Goal: Task Accomplishment & Management: Manage account settings

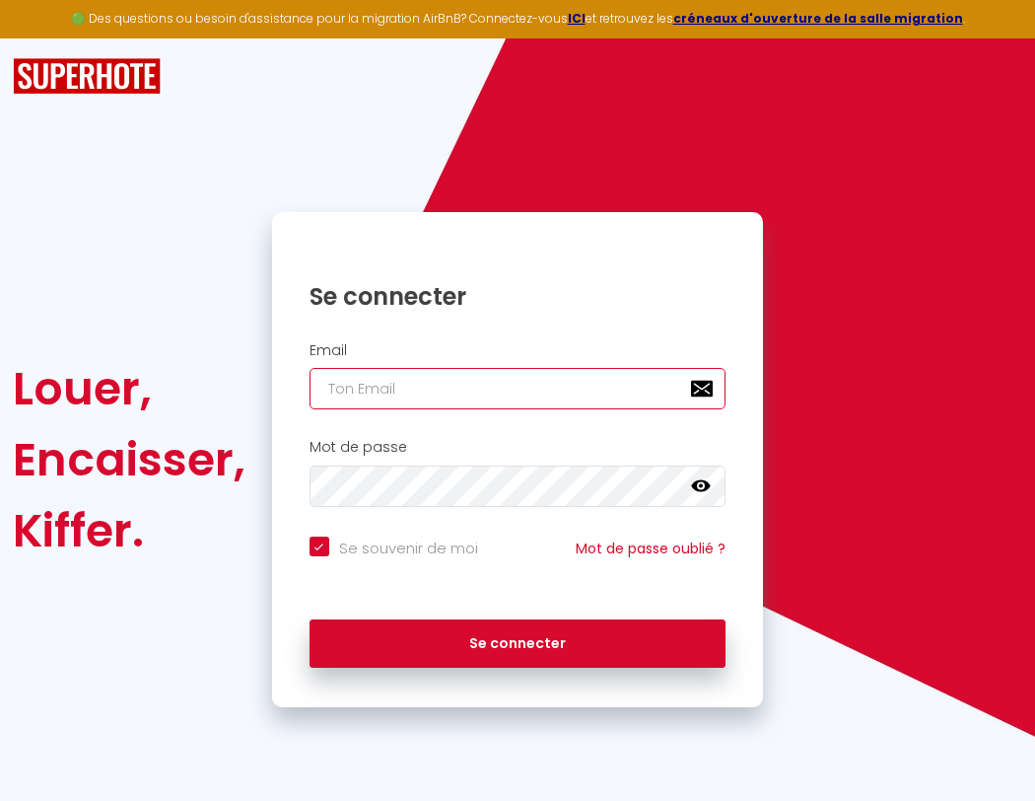
type input "s"
checkbox input "true"
type input "su"
checkbox input "true"
type input "sup"
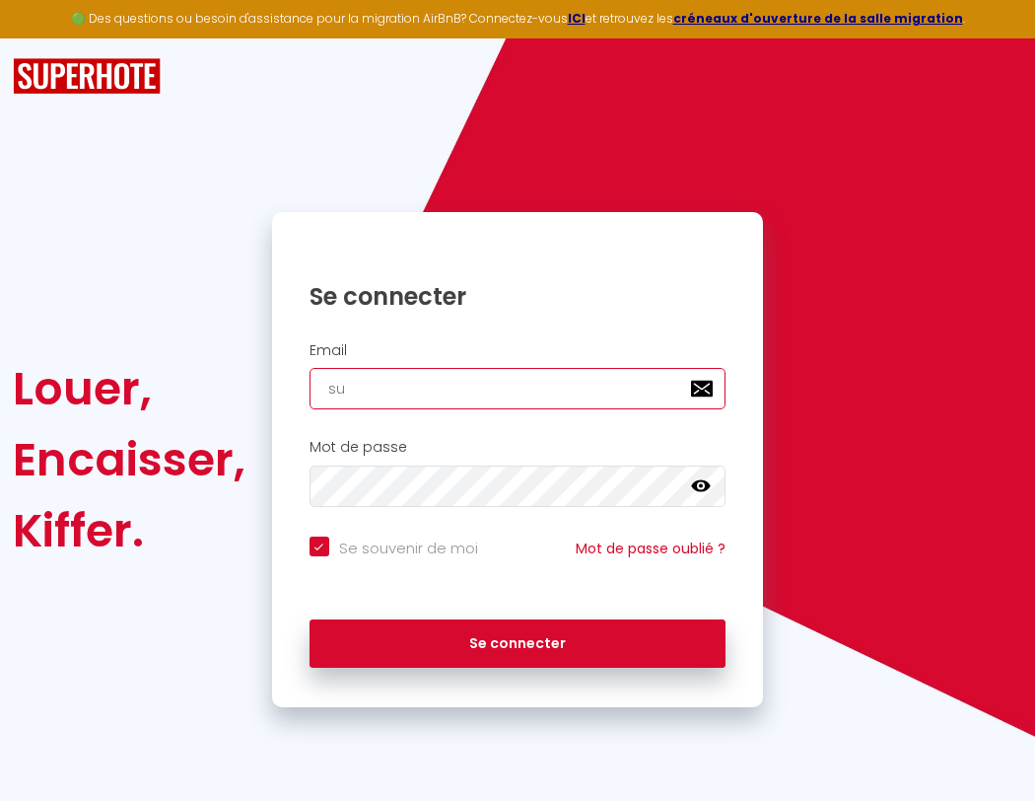
checkbox input "true"
type input "supe"
checkbox input "true"
type input "super"
checkbox input "true"
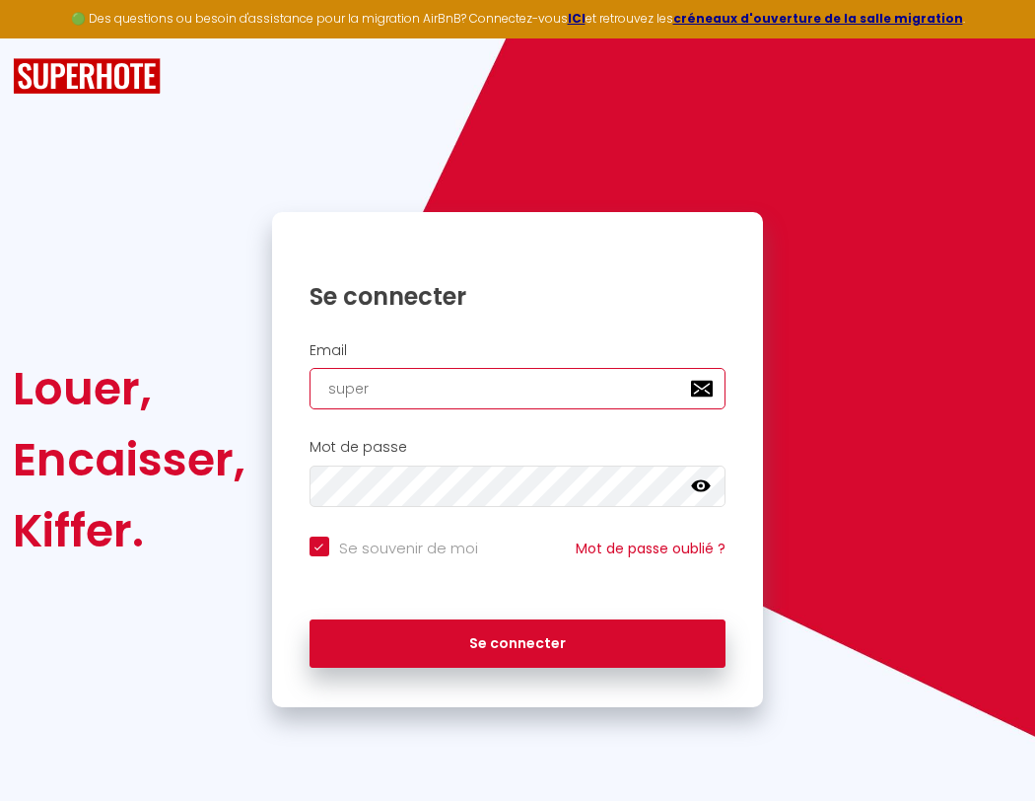
type input "superb"
checkbox input "true"
type input "superbo"
checkbox input "true"
type input "su"
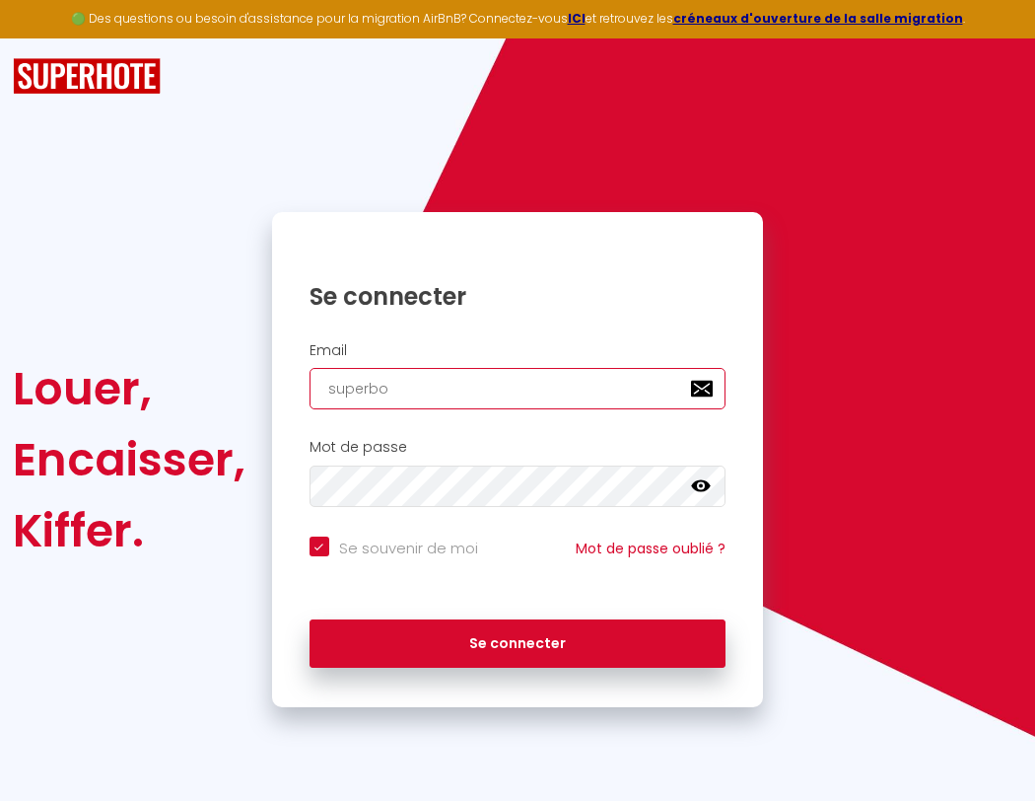
checkbox input "true"
type input "superbor"
checkbox input "true"
type input "sup"
checkbox input "true"
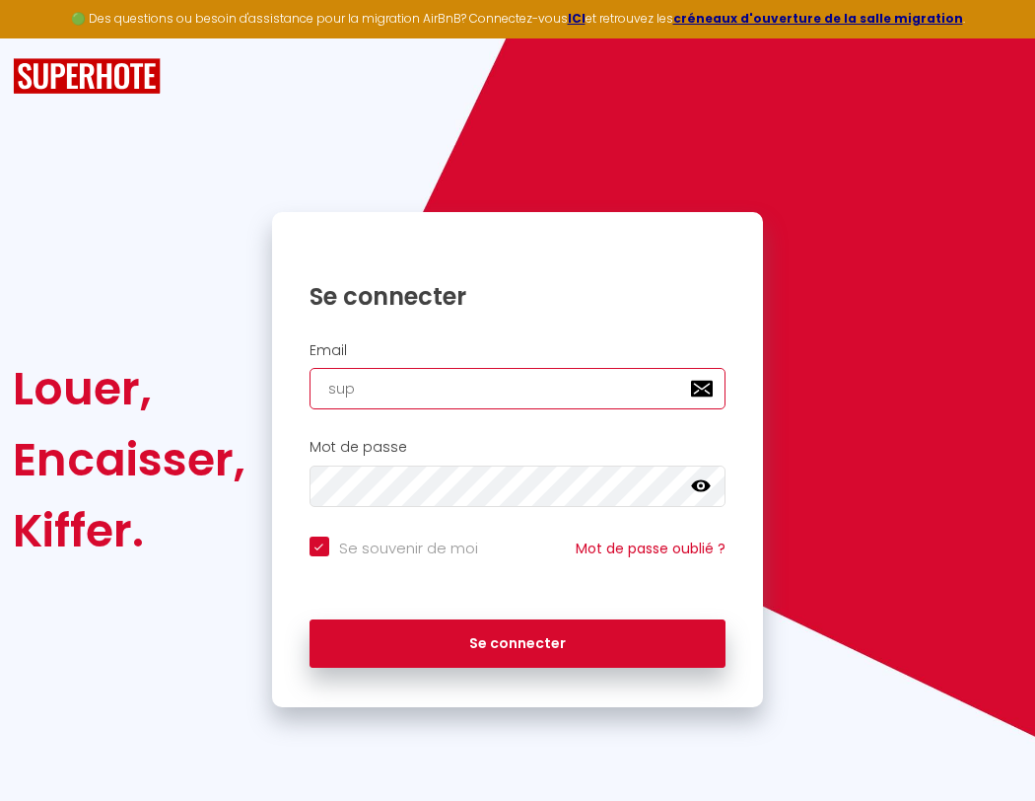
type input "superbord"
checkbox input "true"
type input "supe"
checkbox input "true"
type input "superborde"
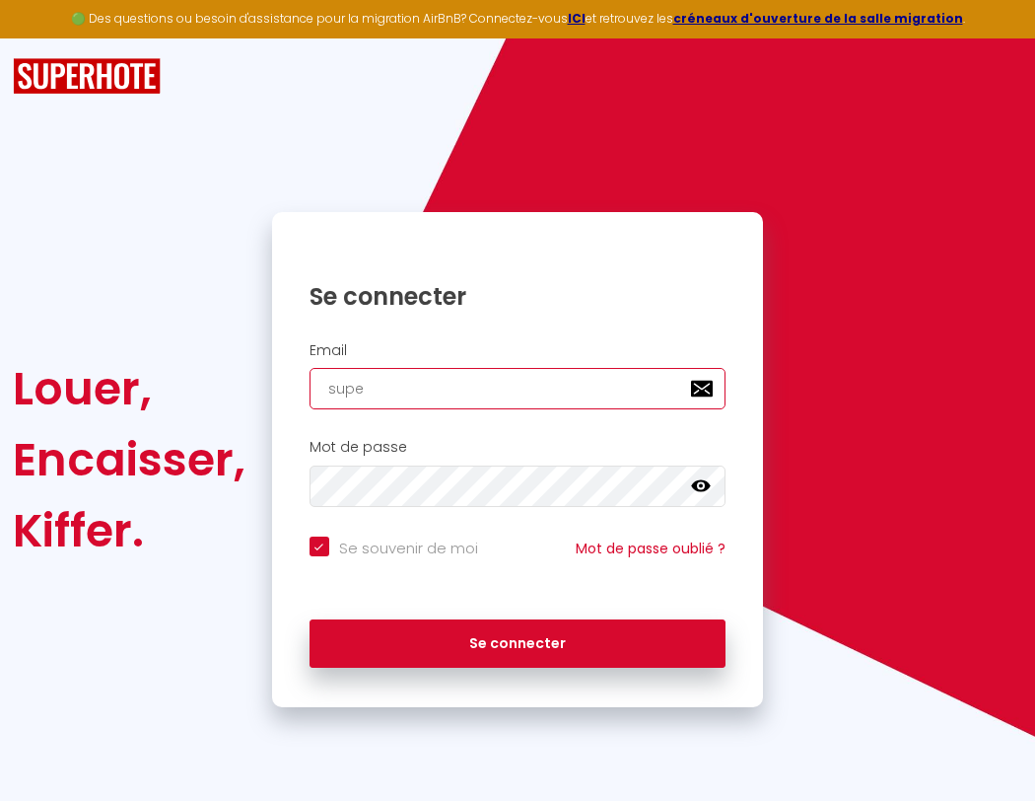
checkbox input "true"
type input "super"
checkbox input "true"
type input "superbordea"
checkbox input "true"
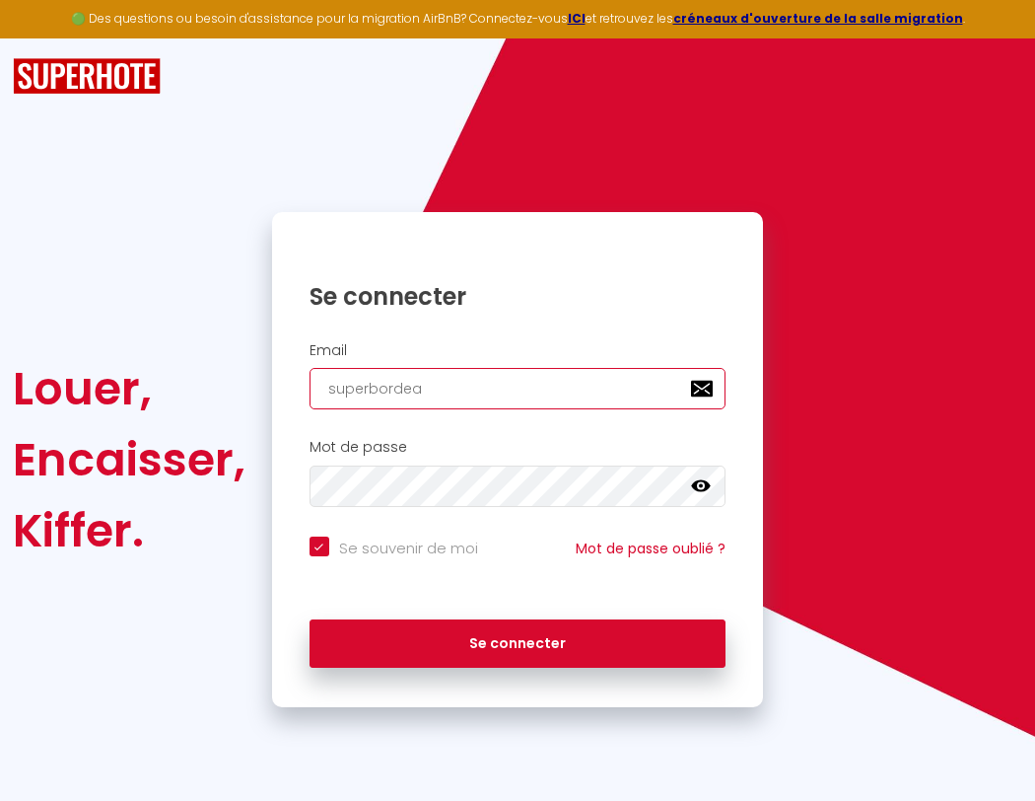
type input "superb"
checkbox input "true"
type input "superbordeau"
checkbox input "true"
type input "superbo"
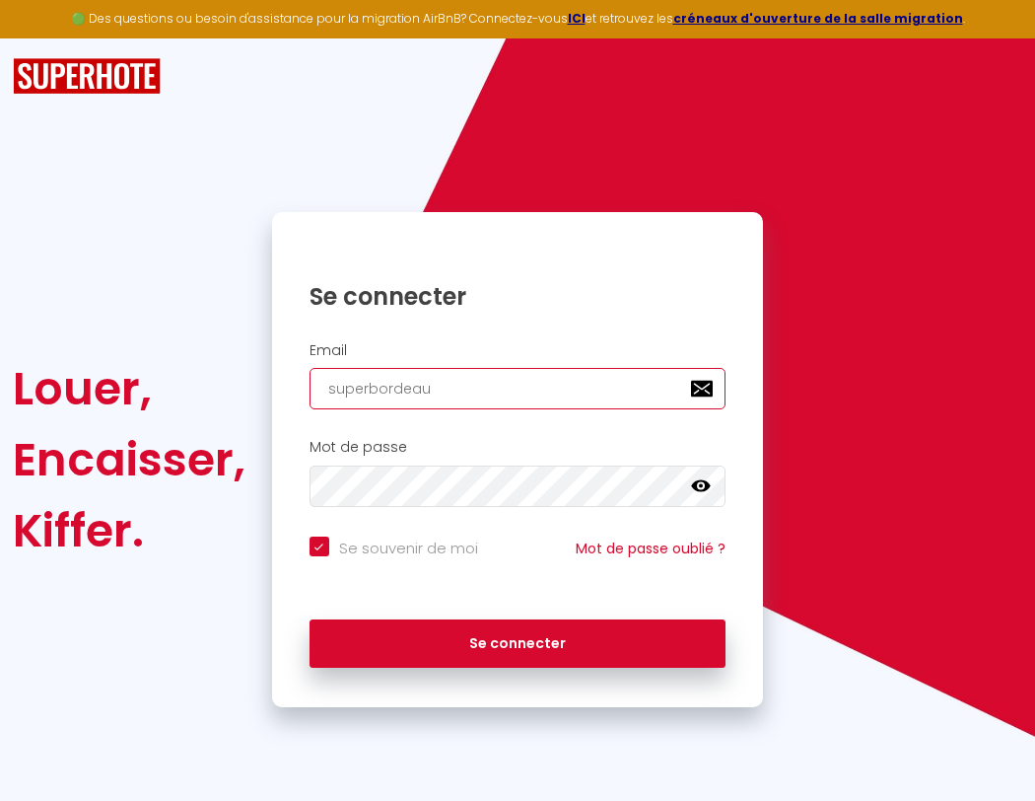
checkbox input "true"
type input "superbordeaux"
checkbox input "true"
type input "superbor"
checkbox input "true"
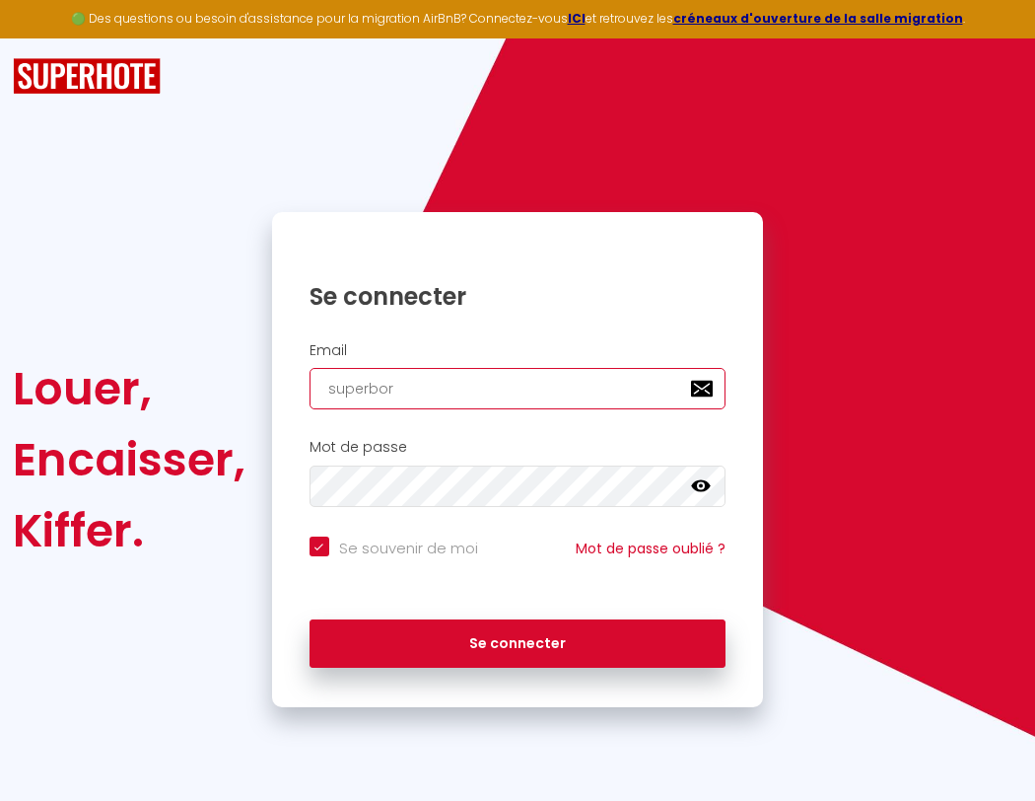
type input "s"
checkbox input "true"
type input "superbordeaux@"
checkbox input "true"
type input "superbord"
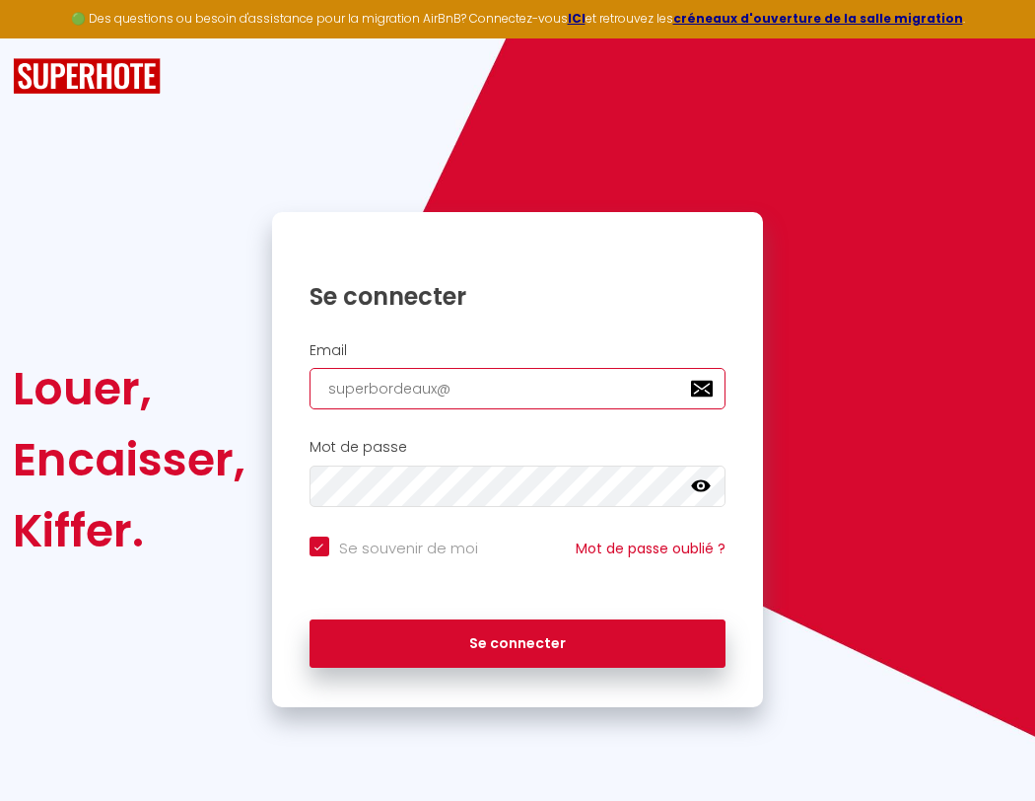
checkbox input "true"
type input "su"
checkbox input "true"
type input "superborde"
checkbox input "true"
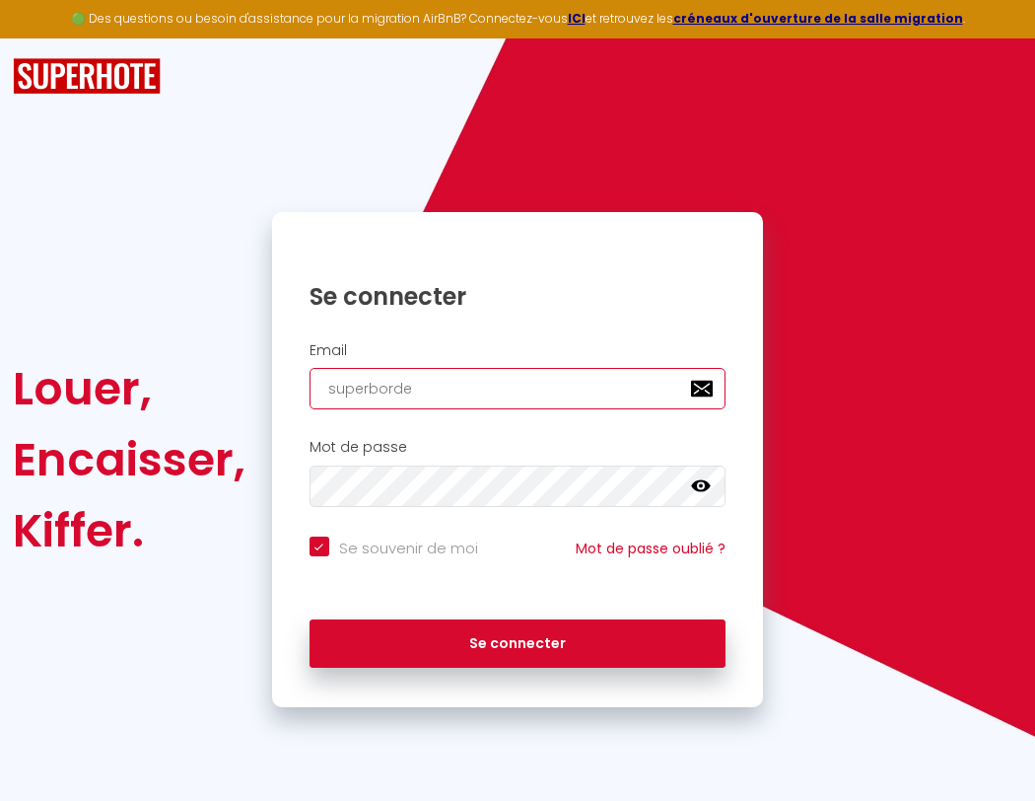
type input "sup"
checkbox input "true"
type input "superbordea"
checkbox input "true"
type input "supe"
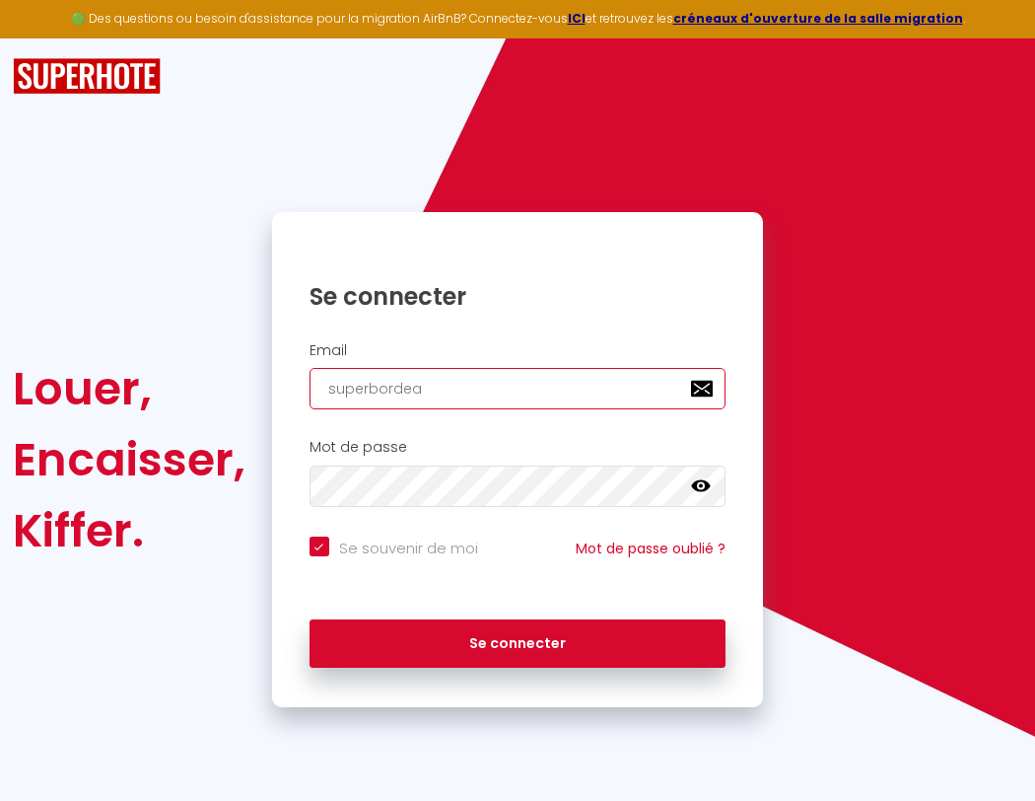
checkbox input "true"
type input "superbordeau"
checkbox input "true"
type input "super"
checkbox input "true"
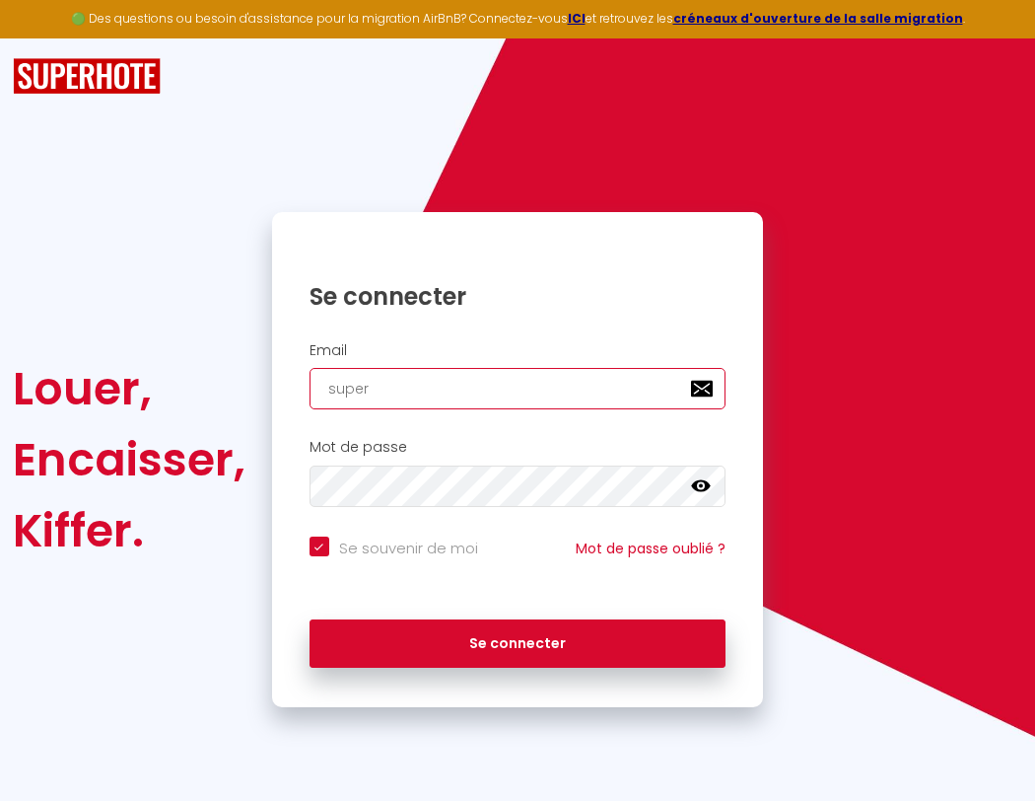
type input "superbordeaux@gmai"
checkbox input "true"
type input "superb"
checkbox input "true"
